Goal: Task Accomplishment & Management: Manage account settings

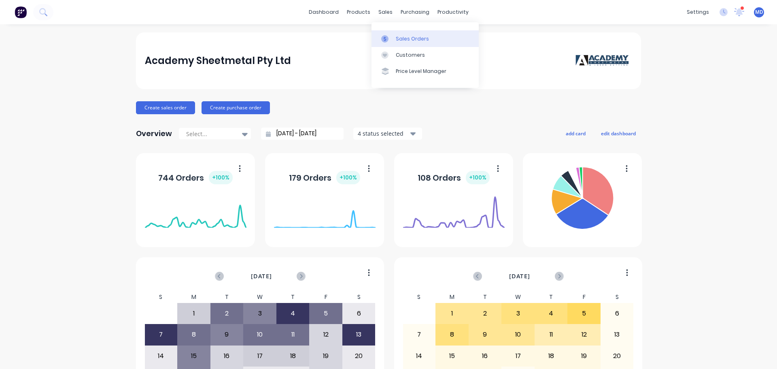
click at [394, 40] on link "Sales Orders" at bounding box center [424, 38] width 107 height 16
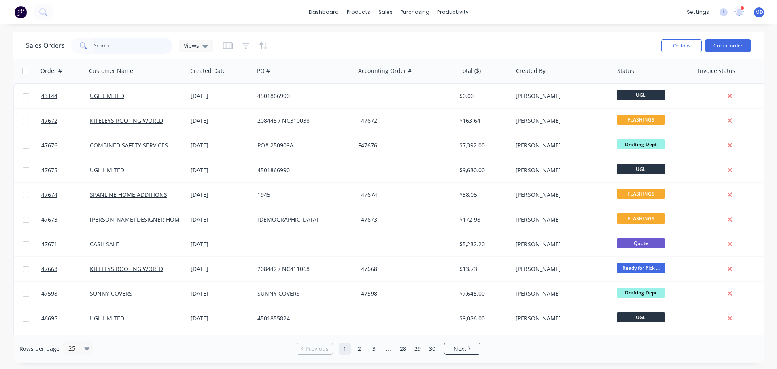
click at [101, 45] on input "text" at bounding box center [133, 46] width 79 height 16
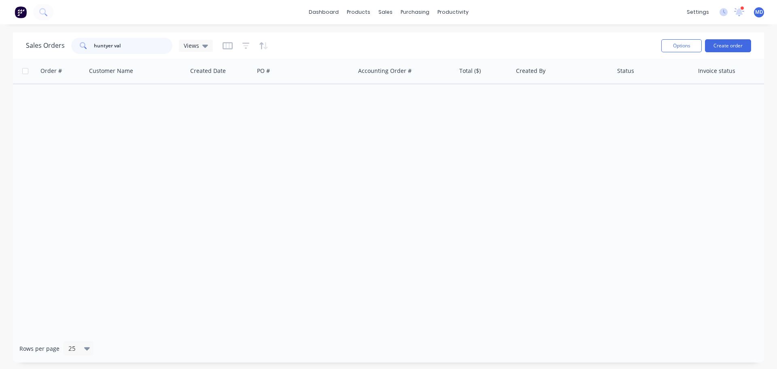
click at [108, 41] on input "huntyer val" at bounding box center [133, 46] width 79 height 16
type input "[PERSON_NAME]"
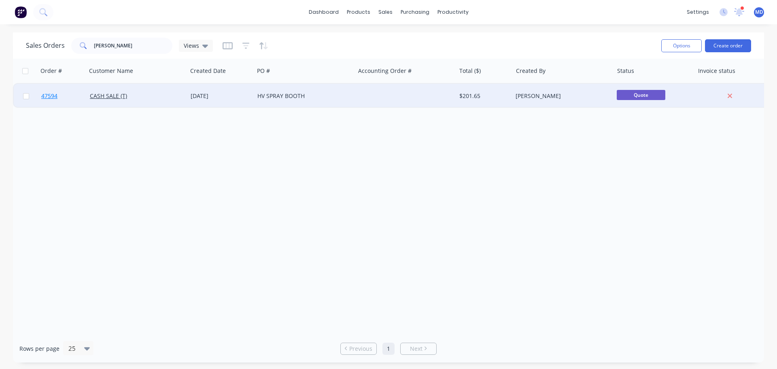
click at [43, 97] on span "47594" at bounding box center [49, 96] width 16 height 8
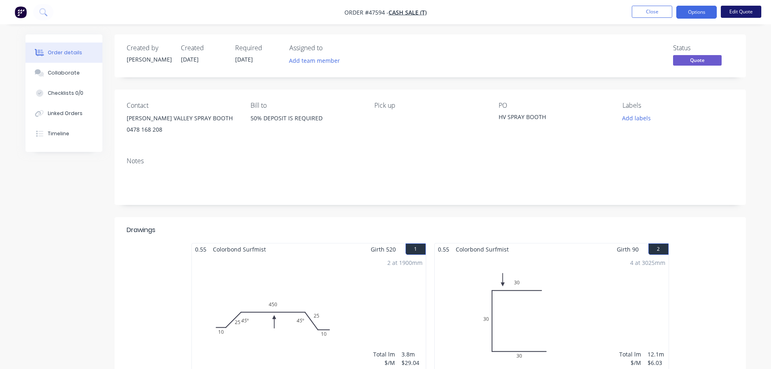
click at [741, 11] on button "Edit Quote" at bounding box center [741, 12] width 40 height 12
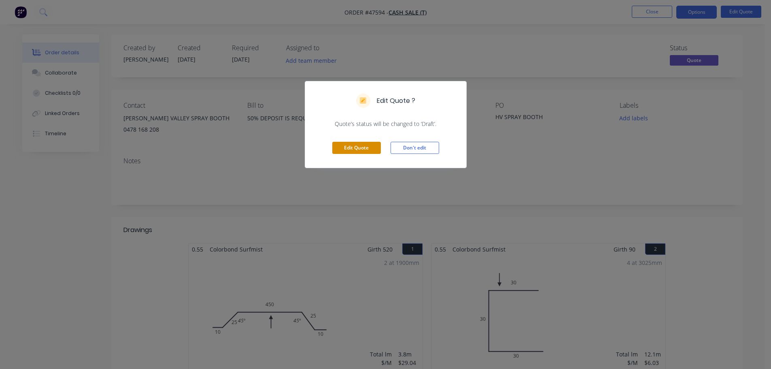
click at [369, 146] on button "Edit Quote" at bounding box center [356, 148] width 49 height 12
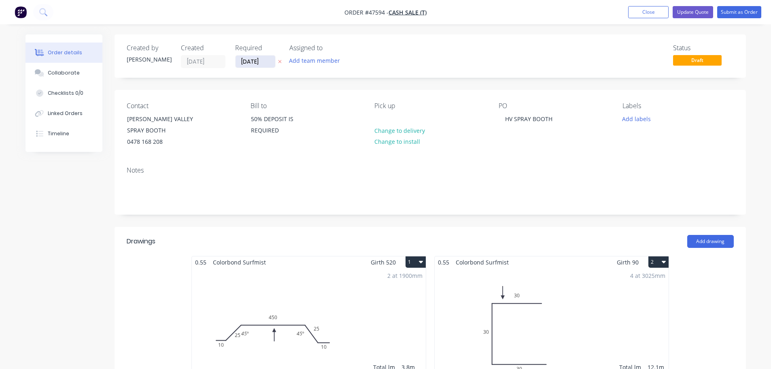
click at [253, 64] on input "[DATE]" at bounding box center [255, 61] width 40 height 12
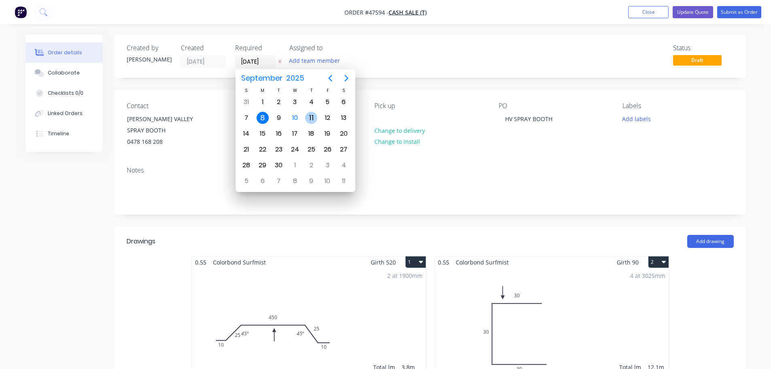
click at [310, 118] on div "11" at bounding box center [311, 118] width 12 height 12
type input "[DATE]"
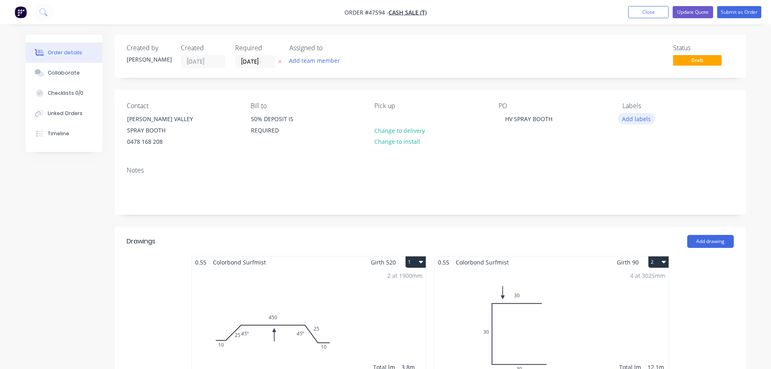
click at [637, 119] on button "Add labels" at bounding box center [636, 118] width 37 height 11
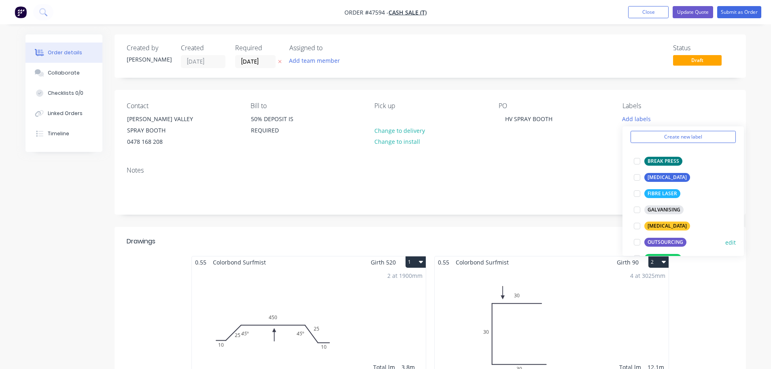
scroll to position [81, 0]
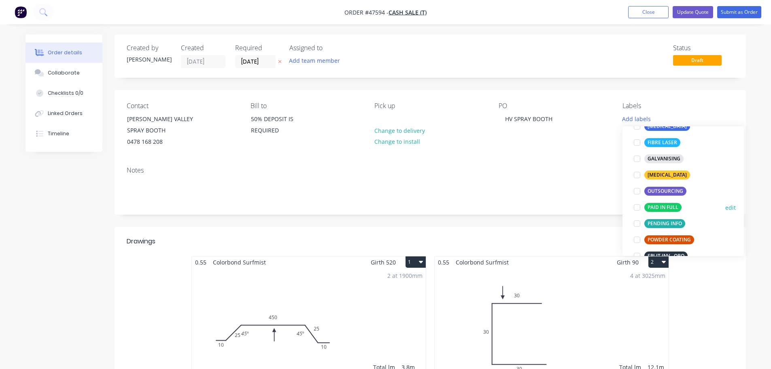
click at [636, 206] on div at bounding box center [637, 207] width 16 height 16
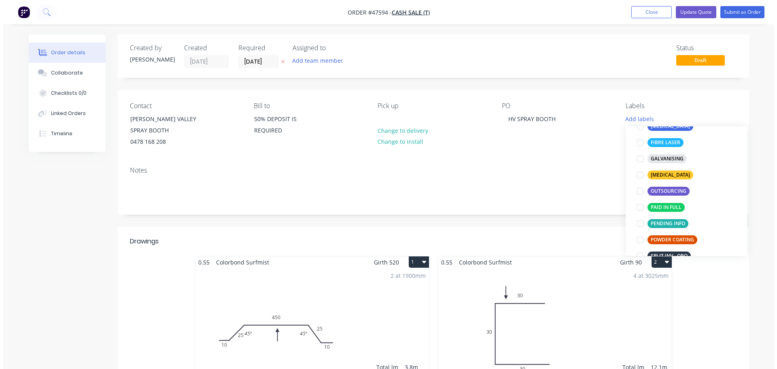
scroll to position [0, 0]
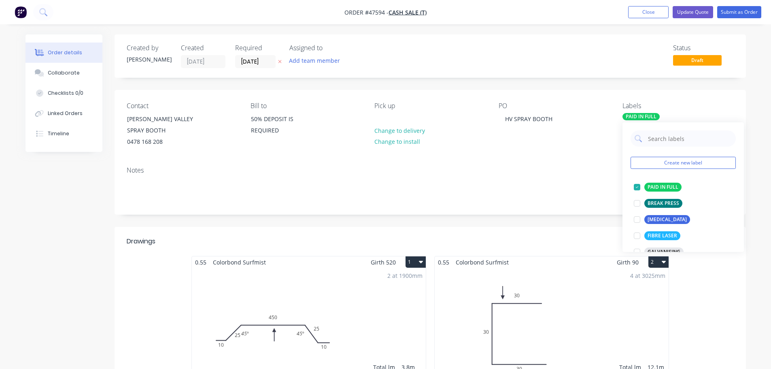
click at [566, 165] on div "Notes" at bounding box center [430, 187] width 631 height 54
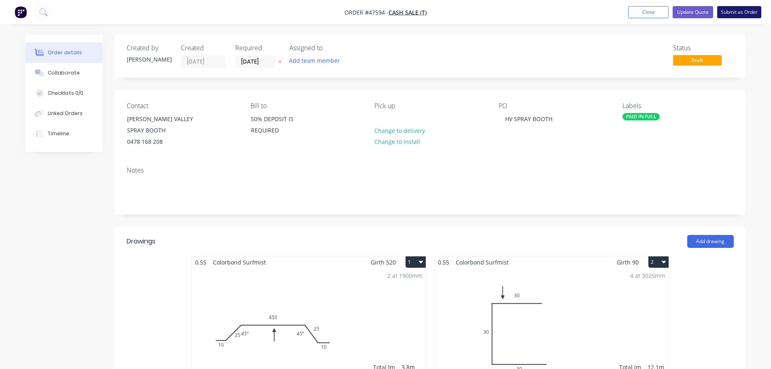
click at [745, 12] on button "Submit as Order" at bounding box center [739, 12] width 44 height 12
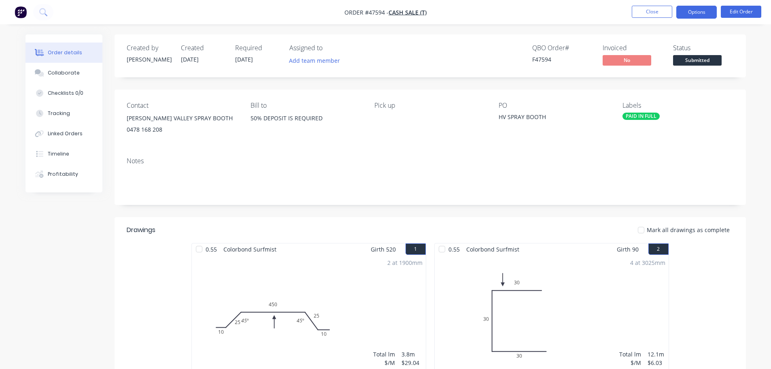
click at [687, 11] on button "Options" at bounding box center [696, 12] width 40 height 13
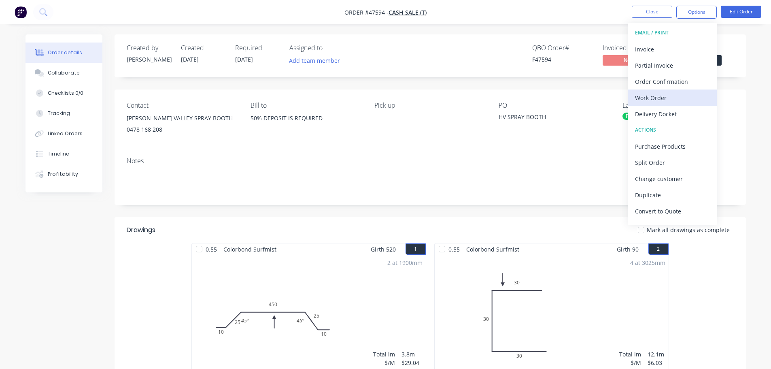
click at [663, 93] on div "Work Order" at bounding box center [672, 98] width 74 height 12
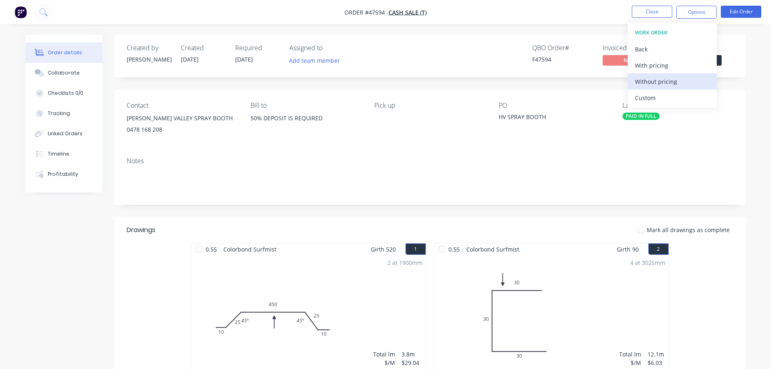
click at [665, 86] on div "Without pricing" at bounding box center [672, 82] width 74 height 12
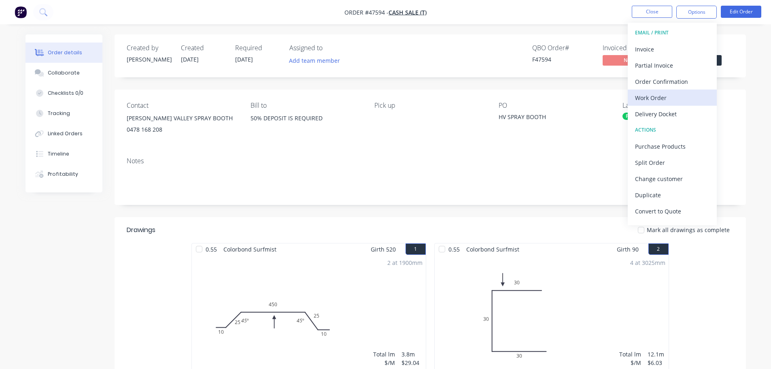
click at [645, 104] on button "Work Order" at bounding box center [672, 97] width 89 height 16
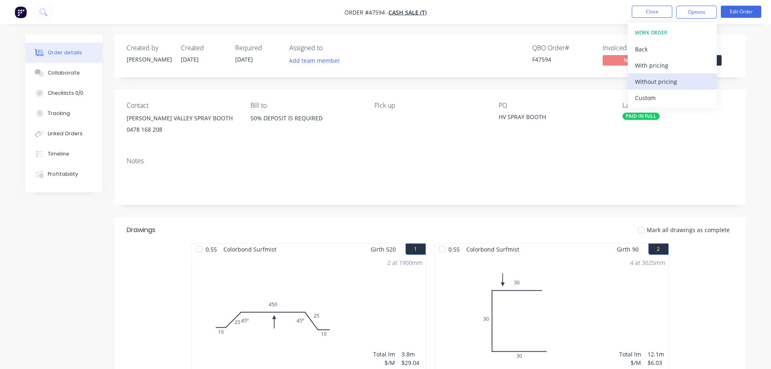
click at [661, 75] on button "Without pricing" at bounding box center [672, 81] width 89 height 16
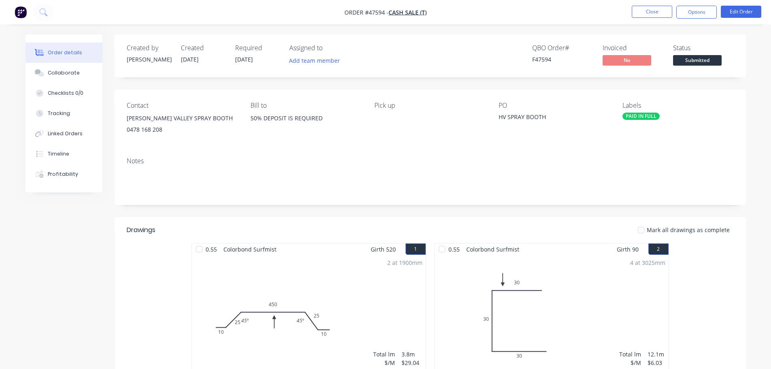
click at [738, 42] on div "Created by [PERSON_NAME] Created [DATE] Required [DATE] Assigned to Add team me…" at bounding box center [430, 55] width 631 height 43
click at [707, 62] on span "Submitted" at bounding box center [697, 60] width 49 height 10
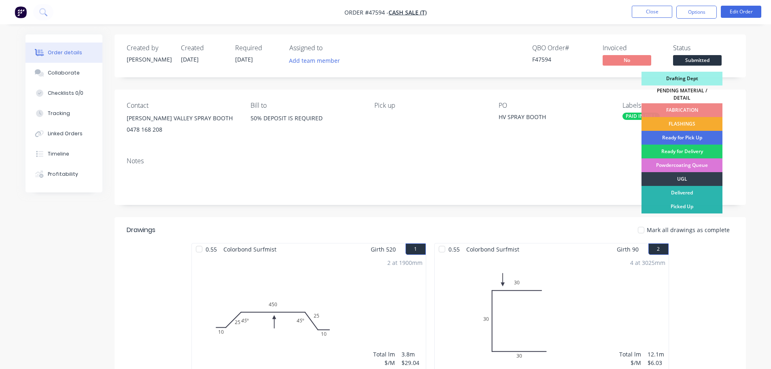
click at [681, 120] on div "FLASHINGS" at bounding box center [681, 124] width 81 height 14
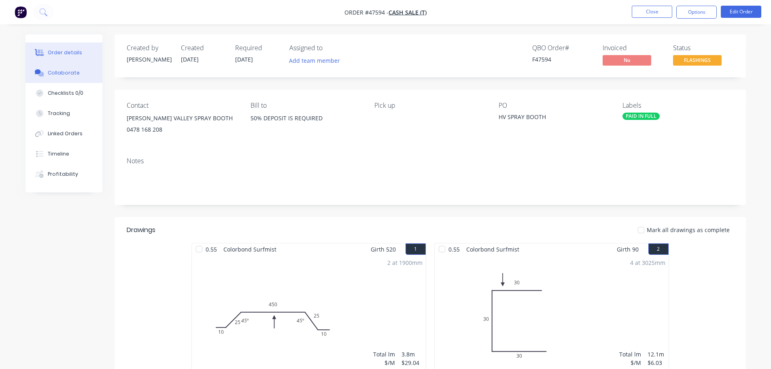
click at [75, 73] on div "Collaborate" at bounding box center [64, 72] width 32 height 7
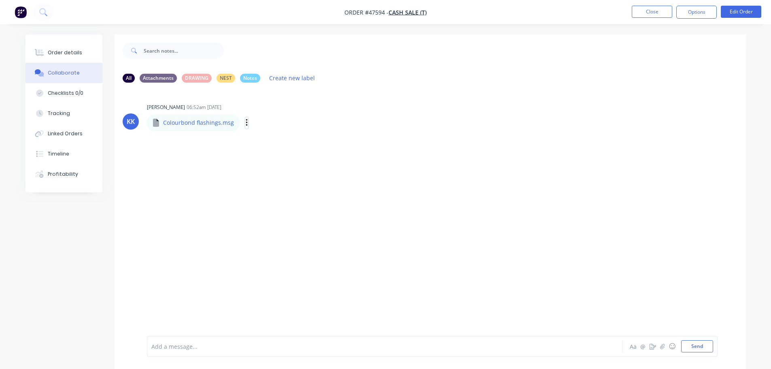
click at [246, 123] on icon "button" at bounding box center [247, 122] width 2 height 7
click at [269, 140] on button "Download" at bounding box center [299, 144] width 91 height 18
click at [697, 348] on button "Send" at bounding box center [697, 346] width 32 height 12
click at [64, 54] on div "Order details" at bounding box center [65, 52] width 34 height 7
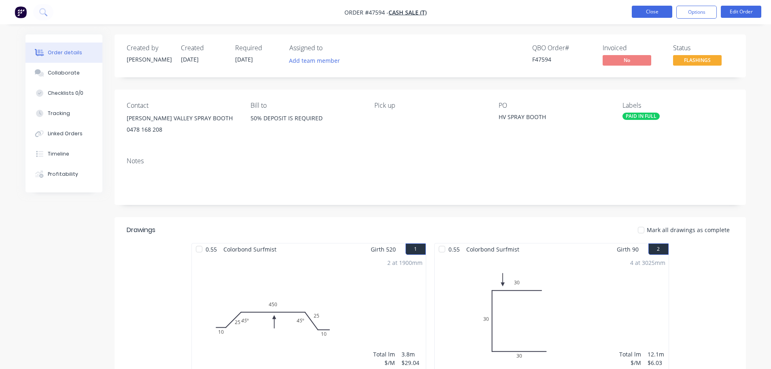
click at [656, 9] on button "Close" at bounding box center [652, 12] width 40 height 12
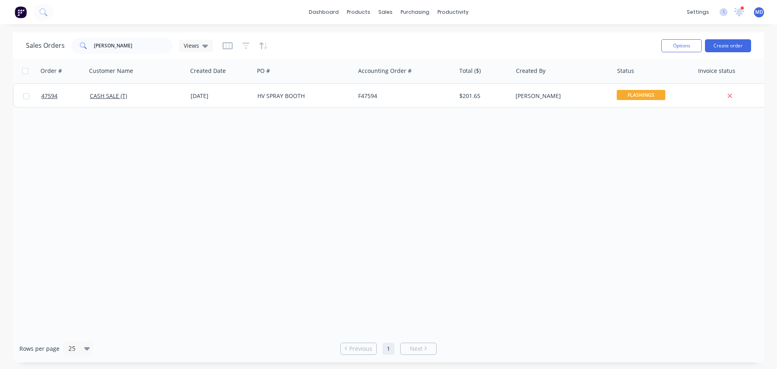
click at [331, 186] on div "Order # Customer Name Created Date PO # Accounting Order # Total ($) Created By…" at bounding box center [388, 197] width 751 height 276
click at [135, 48] on input "[PERSON_NAME]" at bounding box center [133, 46] width 79 height 16
type input "h"
